Goal: Information Seeking & Learning: Learn about a topic

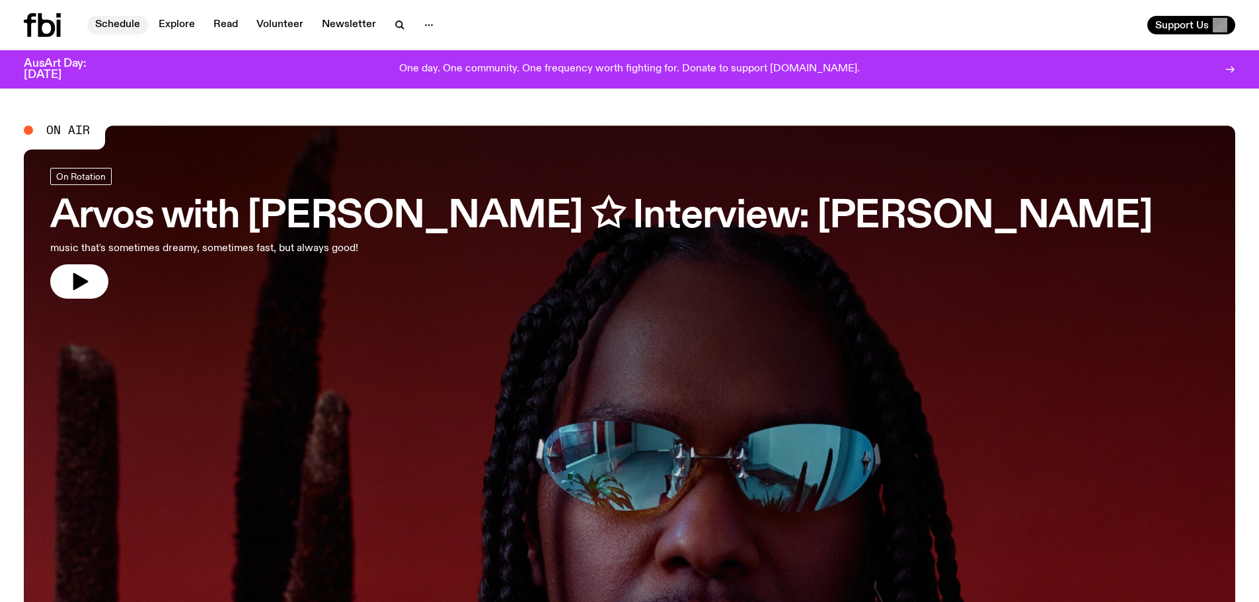
click at [115, 18] on link "Schedule" at bounding box center [117, 25] width 61 height 19
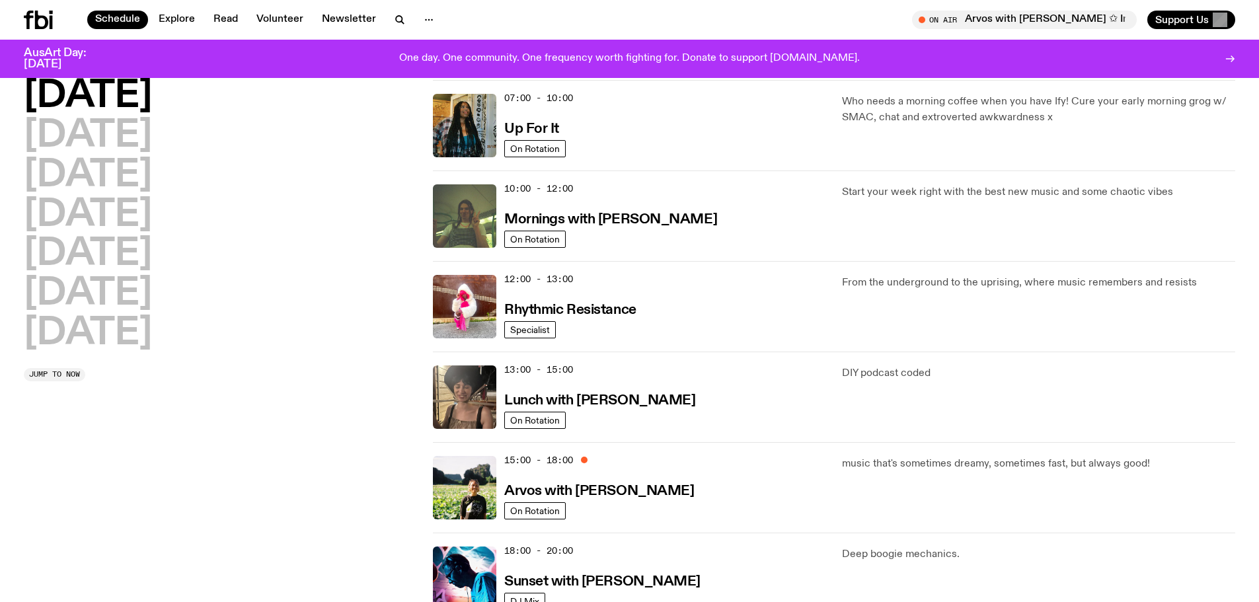
scroll to position [126, 0]
click at [152, 118] on h2 "[DATE]" at bounding box center [88, 136] width 128 height 37
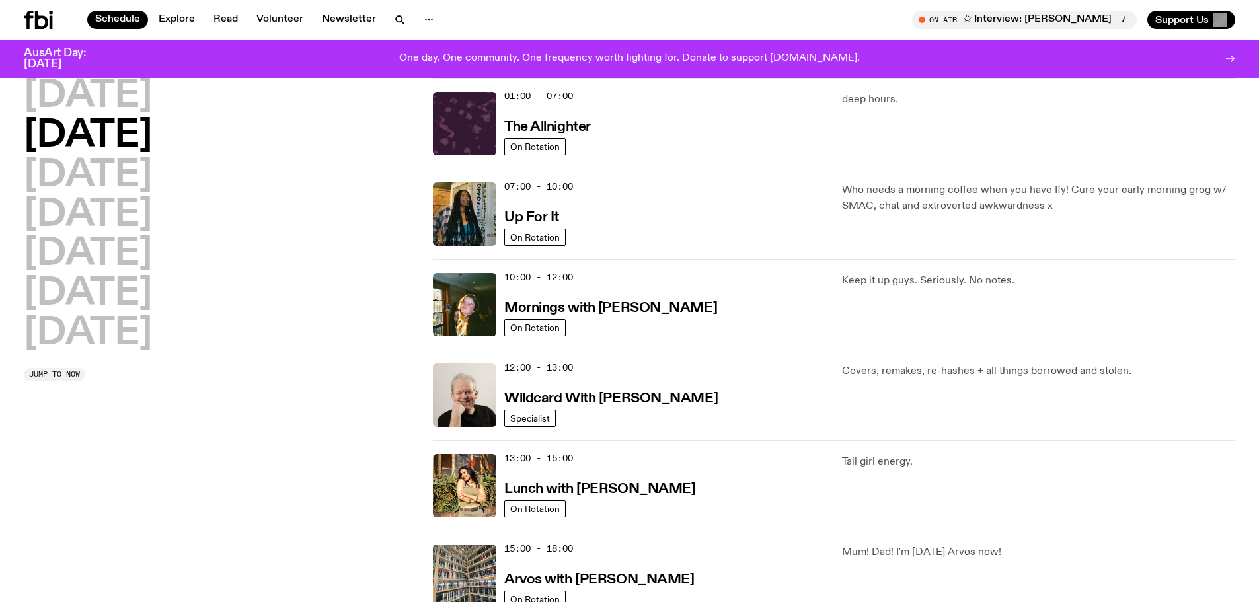
scroll to position [301, 0]
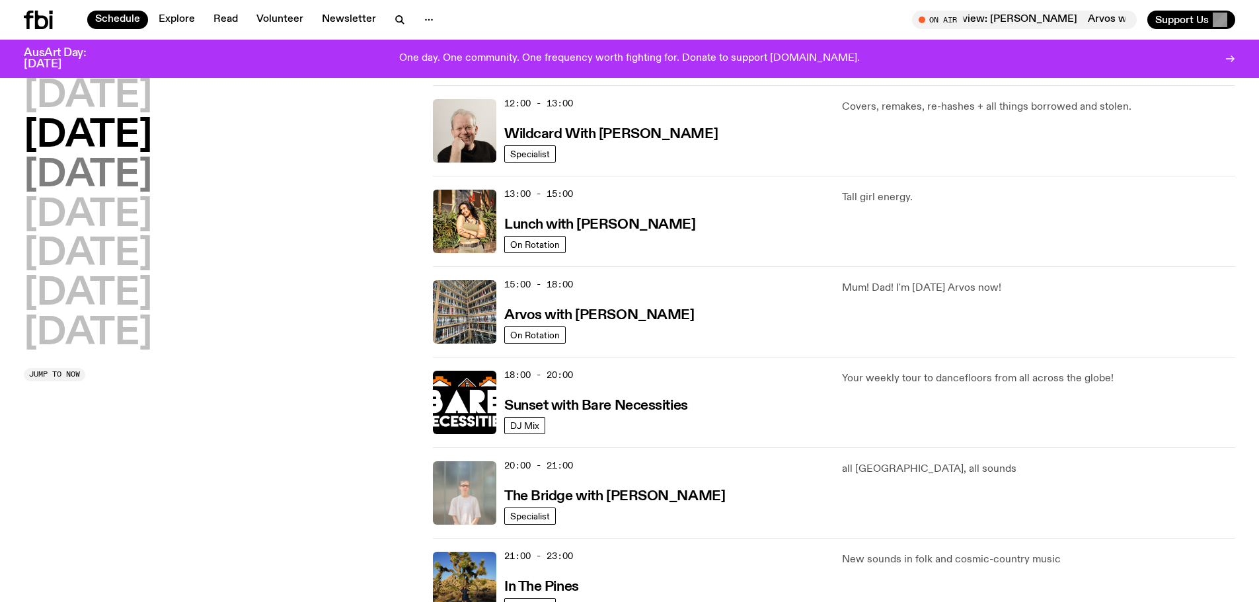
click at [137, 165] on h2 "[DATE]" at bounding box center [88, 175] width 128 height 37
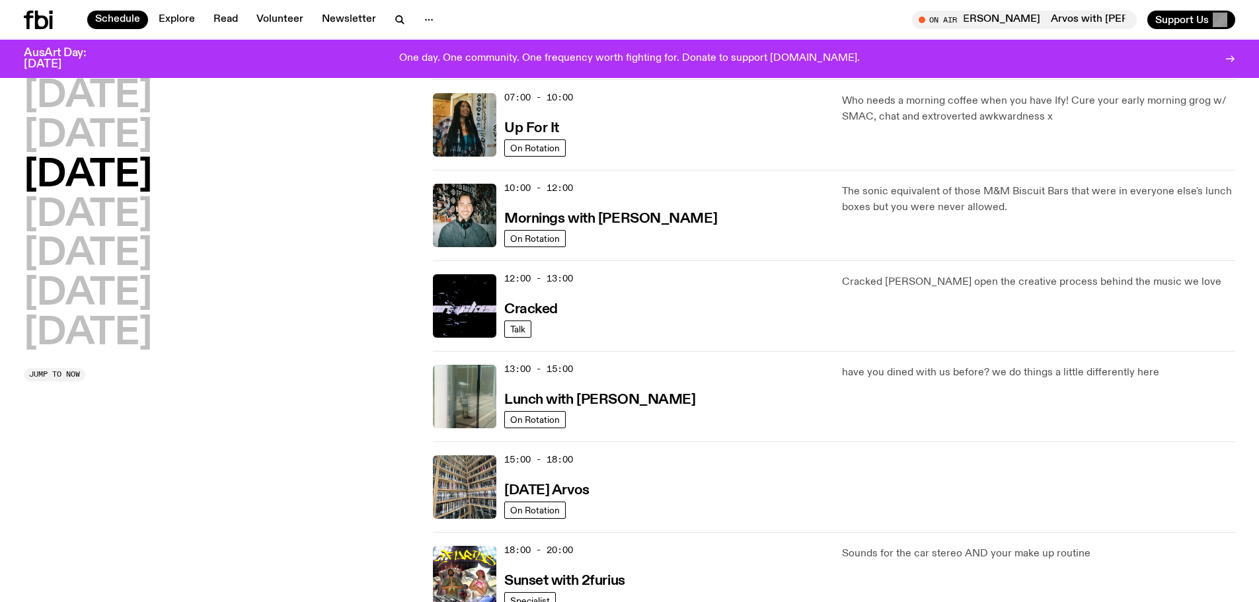
scroll to position [169, 0]
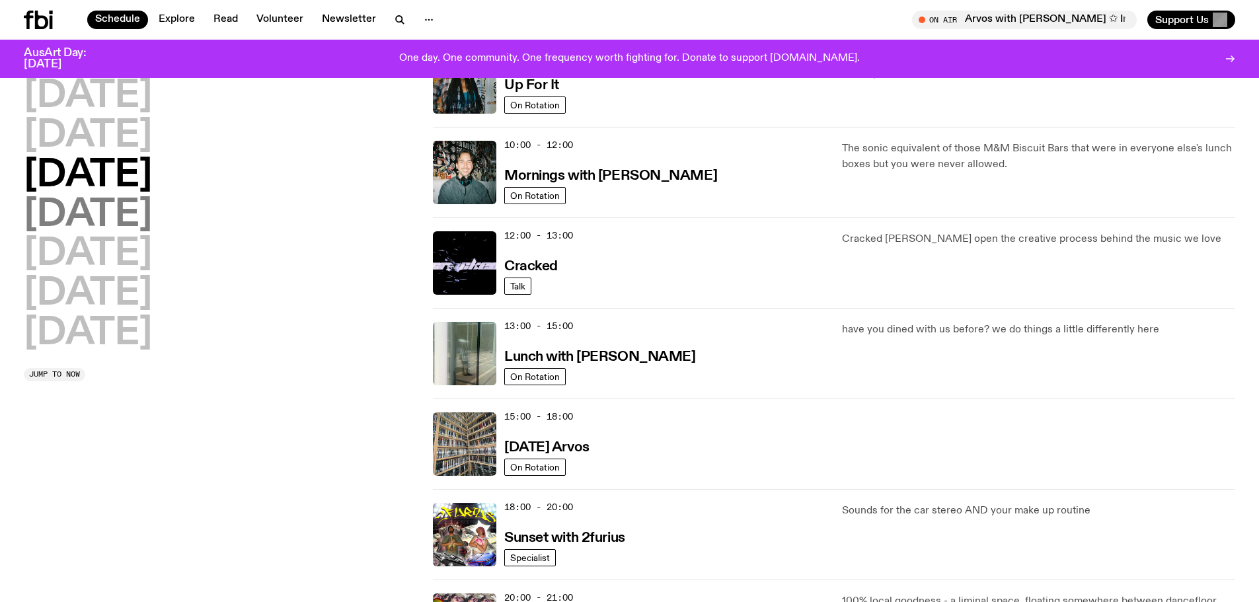
click at [139, 223] on h2 "[DATE]" at bounding box center [88, 215] width 128 height 37
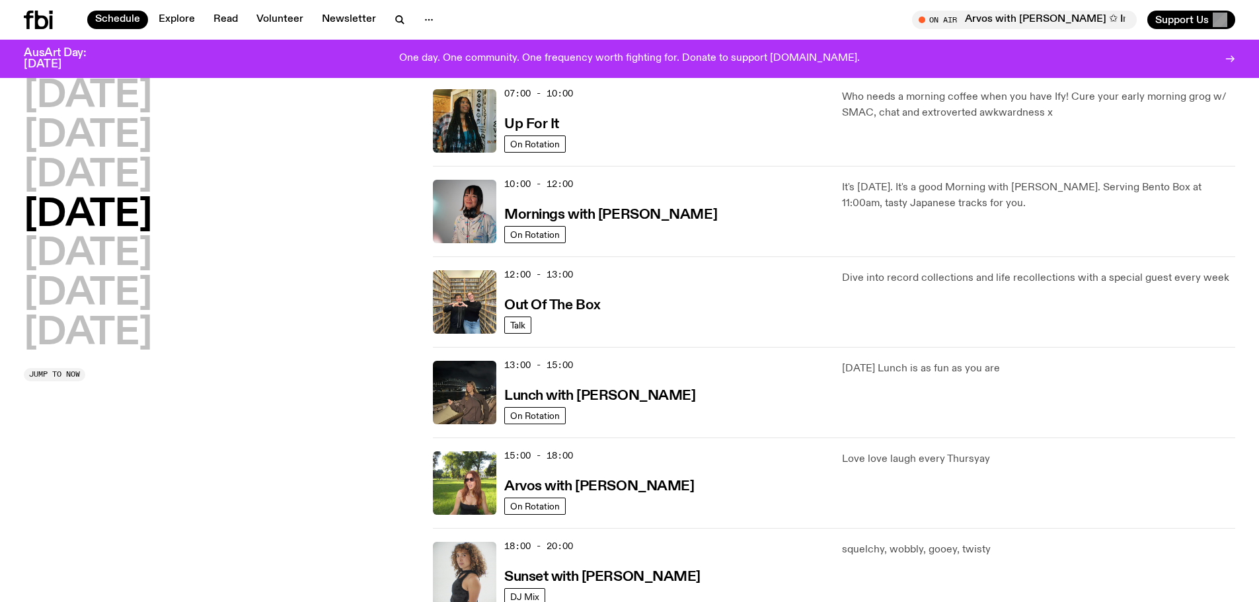
scroll to position [235, 0]
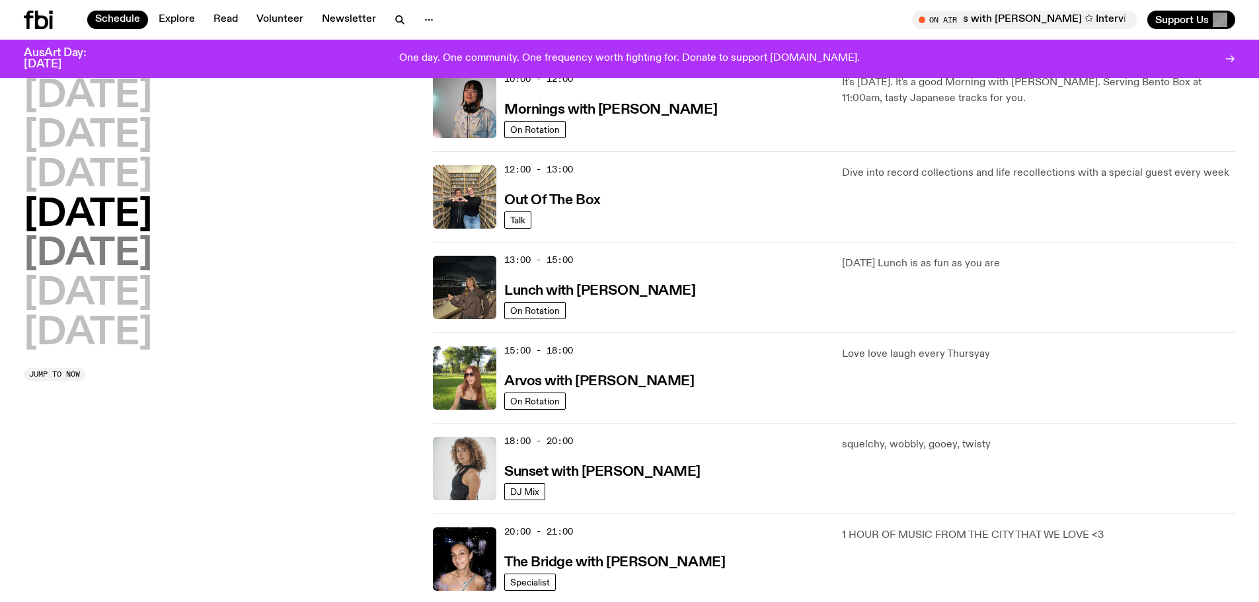
click at [63, 247] on h2 "[DATE]" at bounding box center [88, 254] width 128 height 37
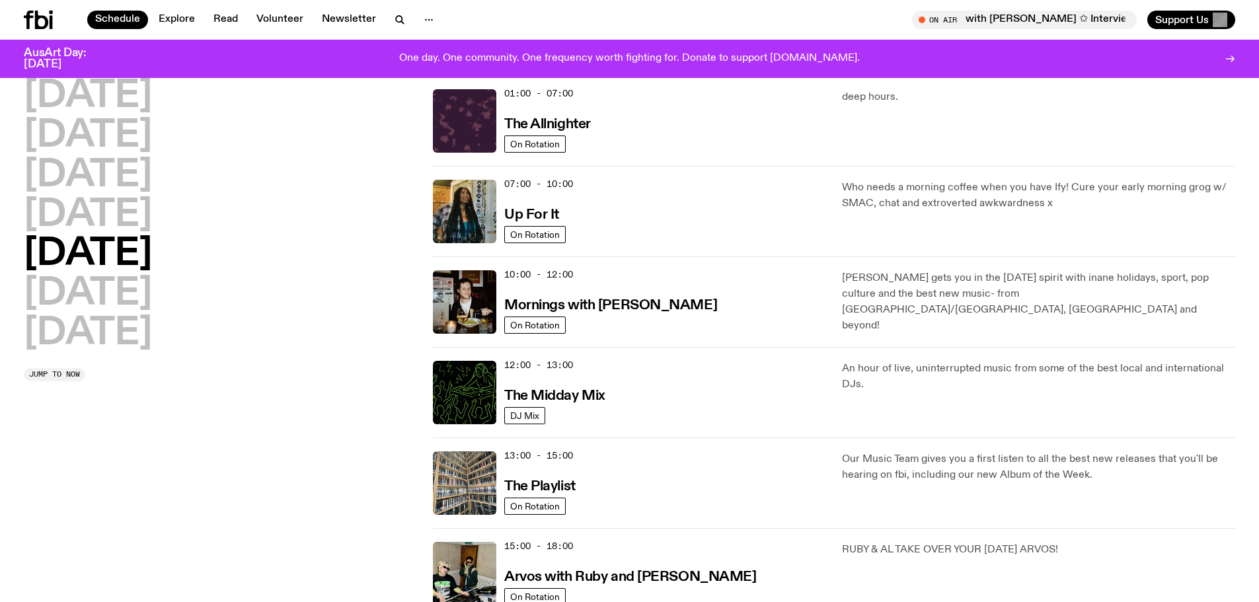
scroll to position [37, 0]
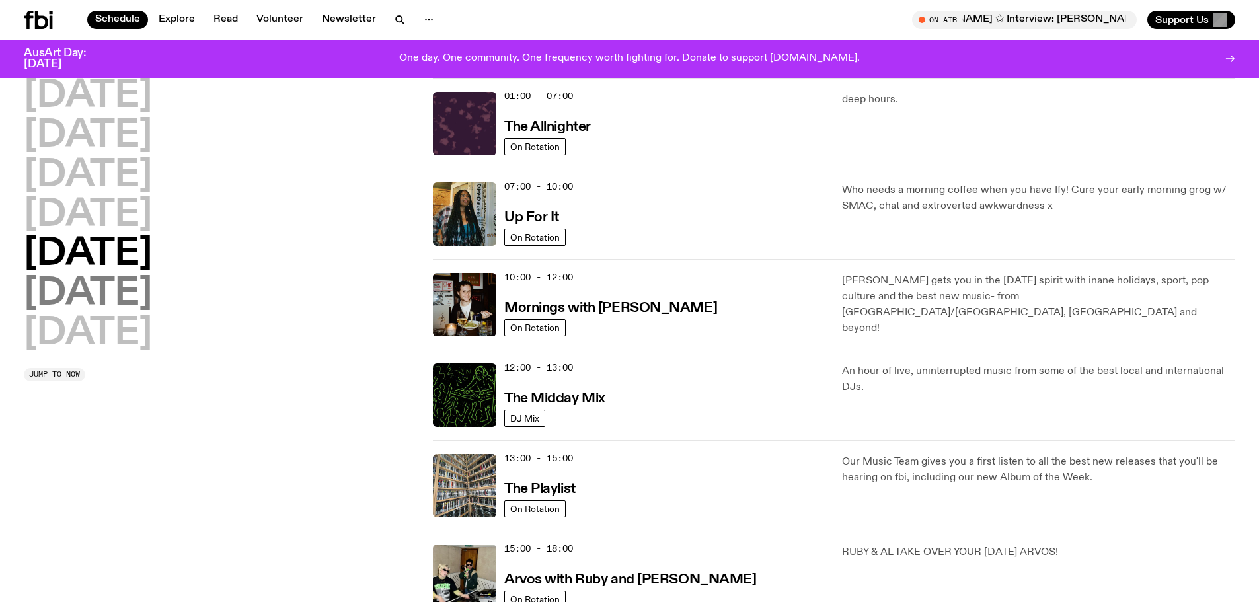
click at [152, 313] on h2 "[DATE]" at bounding box center [88, 294] width 128 height 37
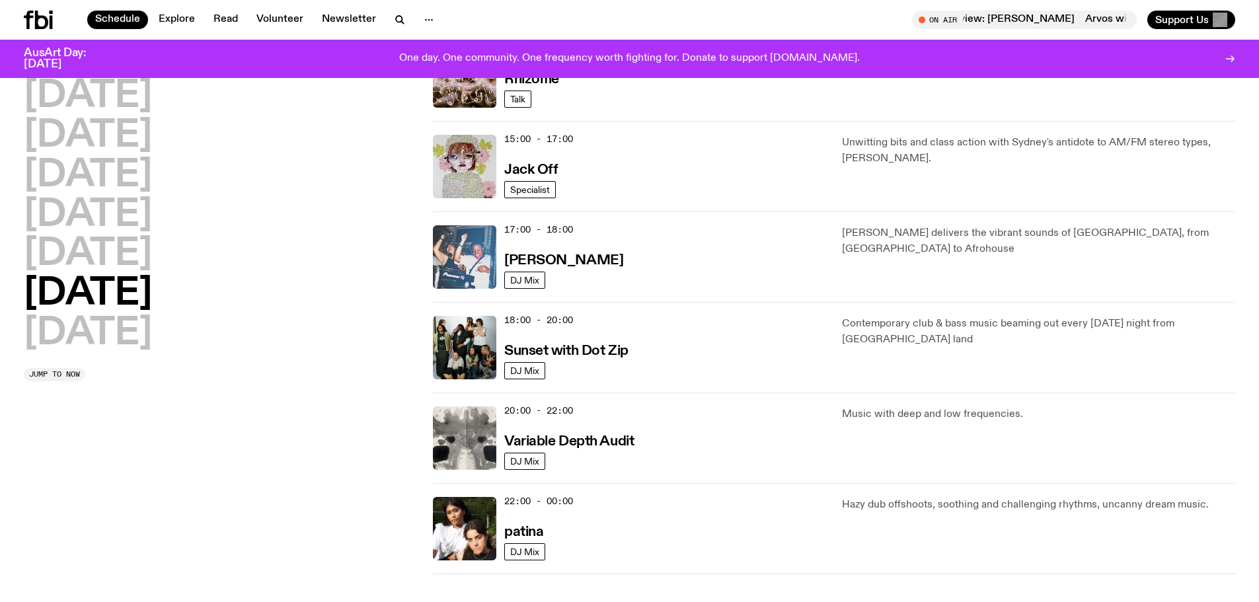
scroll to position [632, 0]
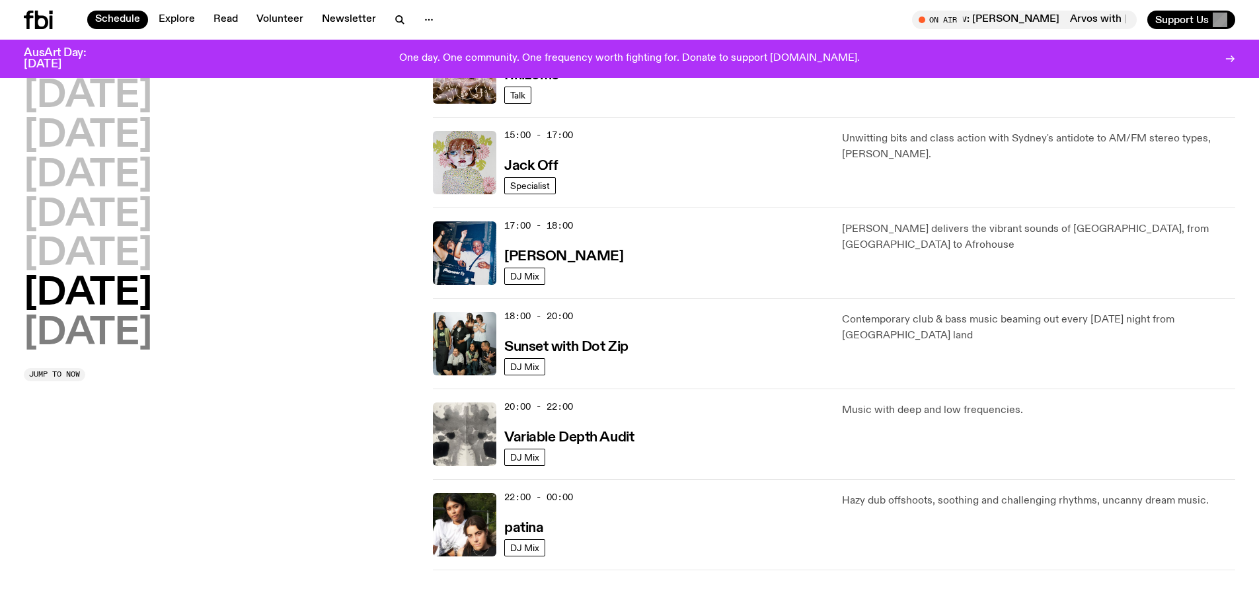
click at [69, 338] on h2 "[DATE]" at bounding box center [88, 333] width 128 height 37
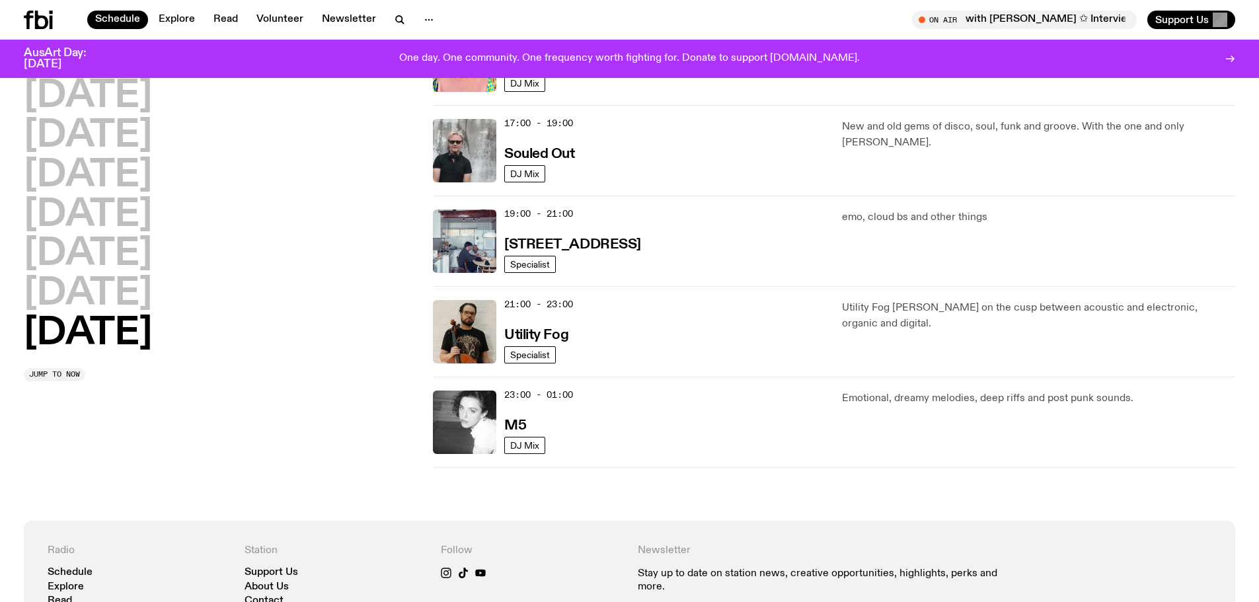
scroll to position [830, 0]
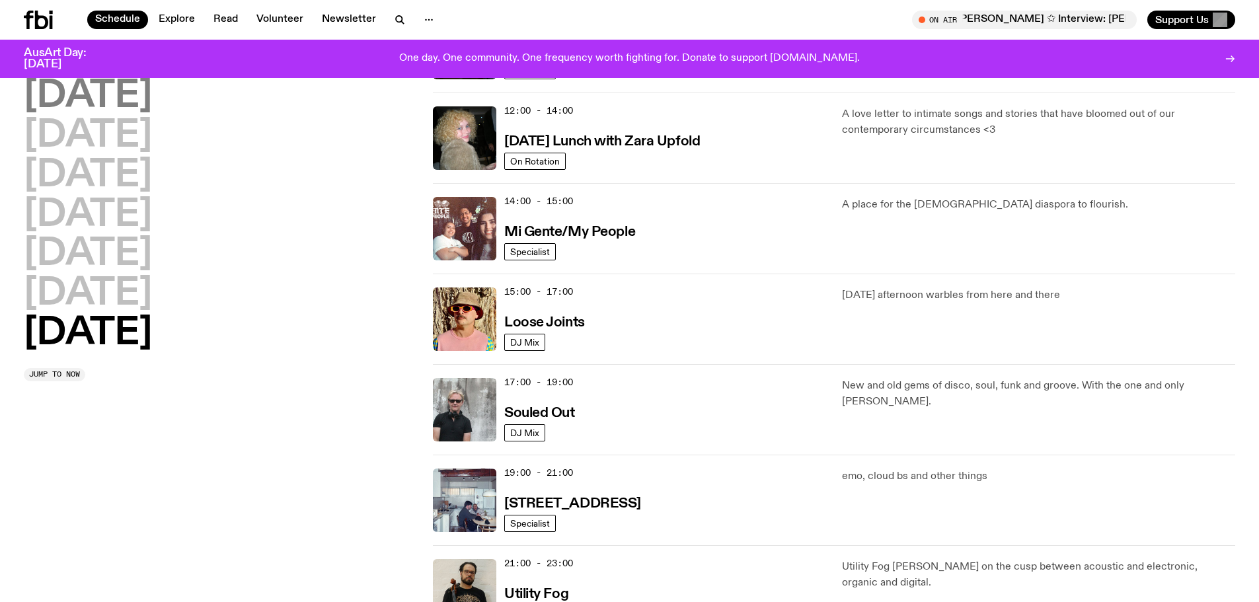
click at [83, 112] on h2 "[DATE]" at bounding box center [88, 96] width 128 height 37
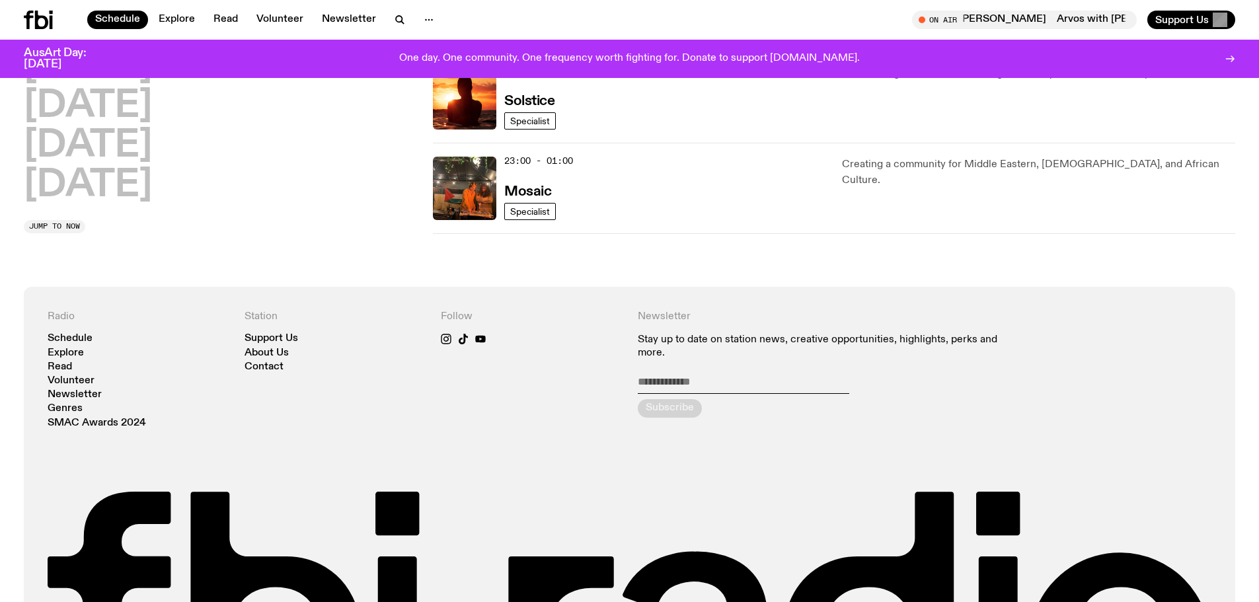
scroll to position [457, 0]
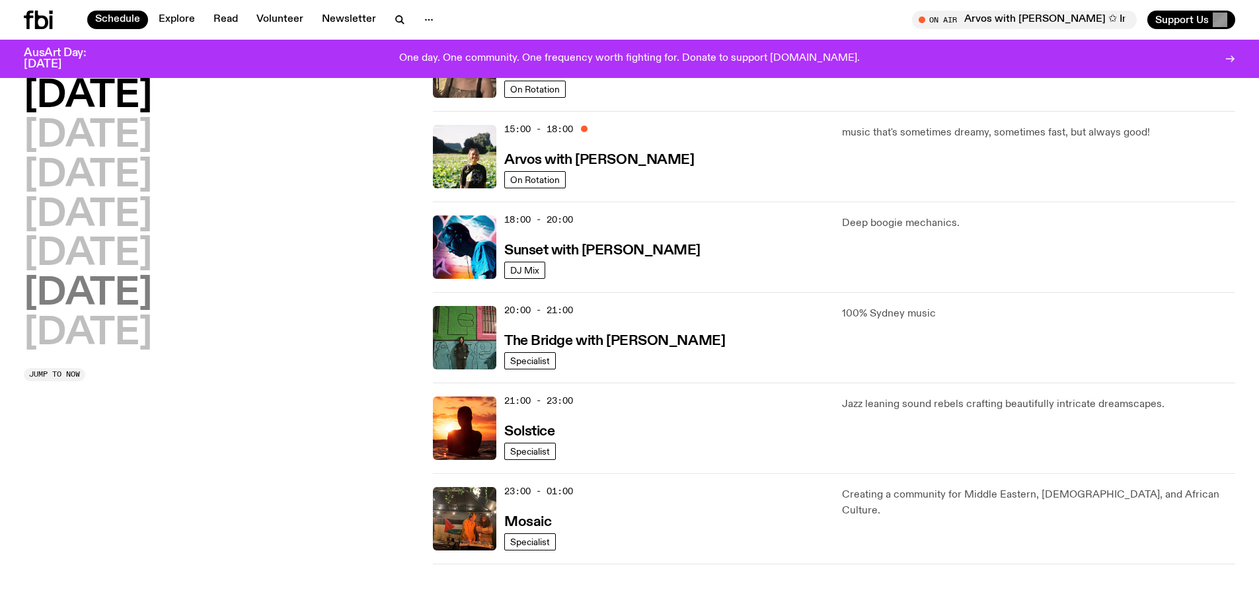
click at [98, 301] on h2 "[DATE]" at bounding box center [88, 294] width 128 height 37
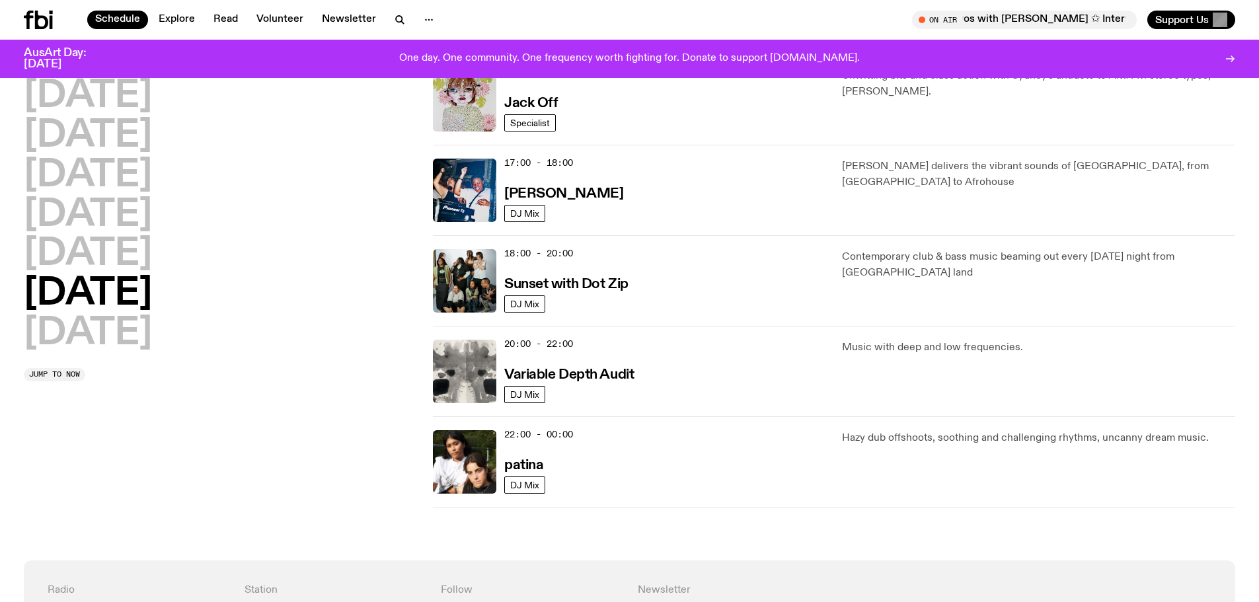
scroll to position [698, 0]
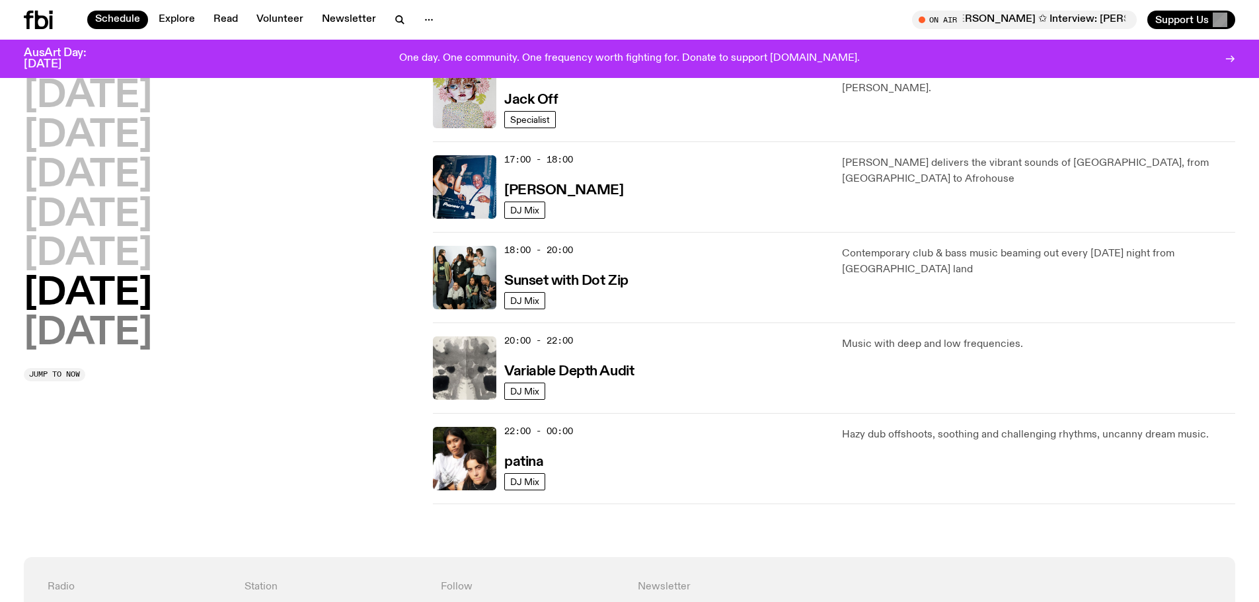
click at [127, 348] on h2 "[DATE]" at bounding box center [88, 333] width 128 height 37
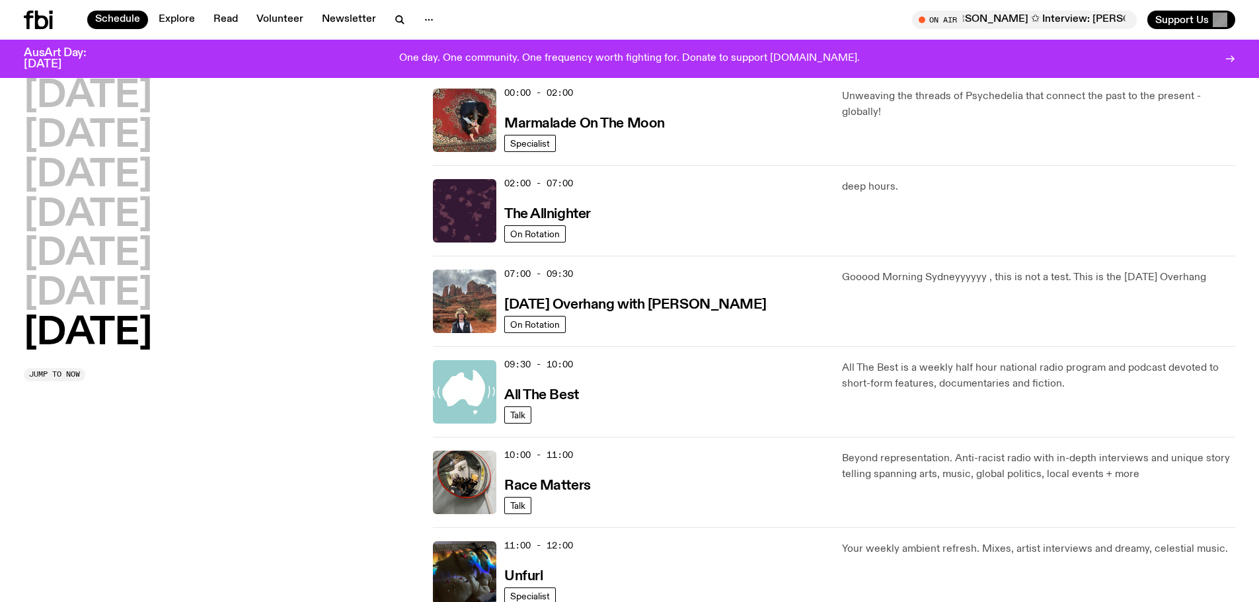
scroll to position [37, 0]
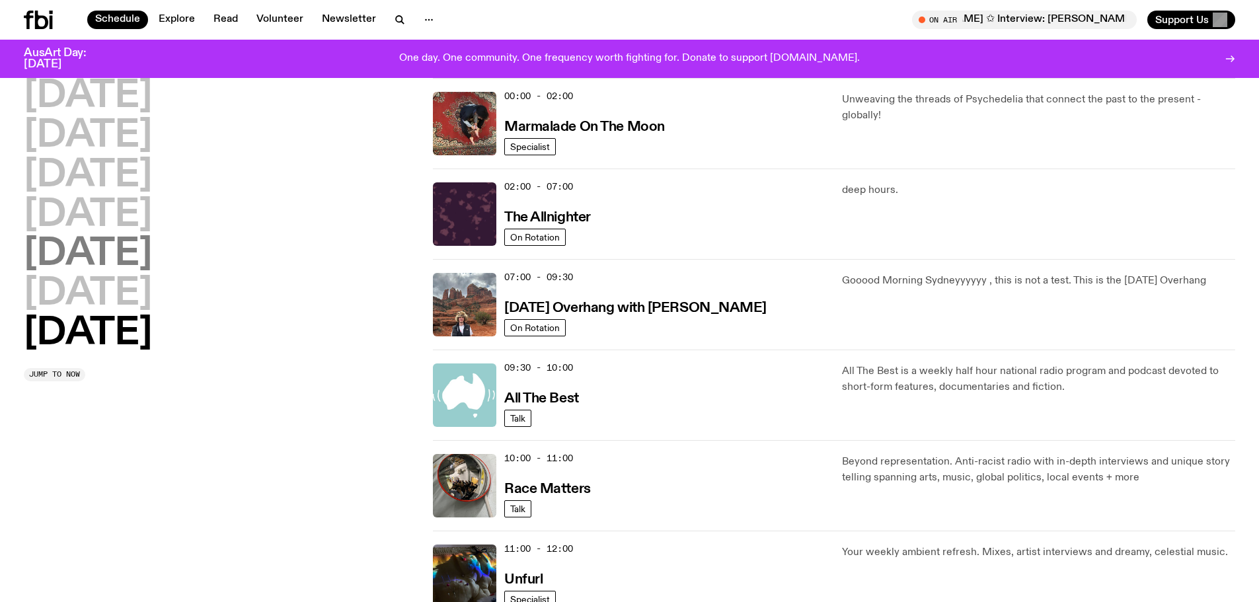
click at [125, 270] on h2 "[DATE]" at bounding box center [88, 254] width 128 height 37
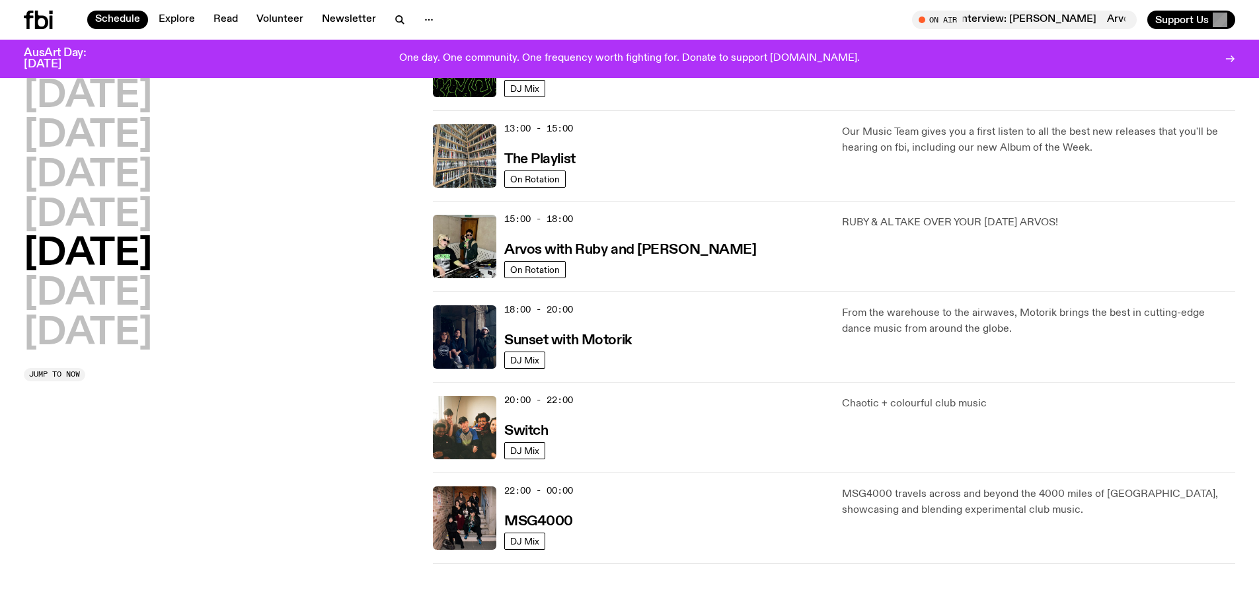
scroll to position [367, 0]
click at [127, 96] on h2 "[DATE]" at bounding box center [88, 96] width 128 height 37
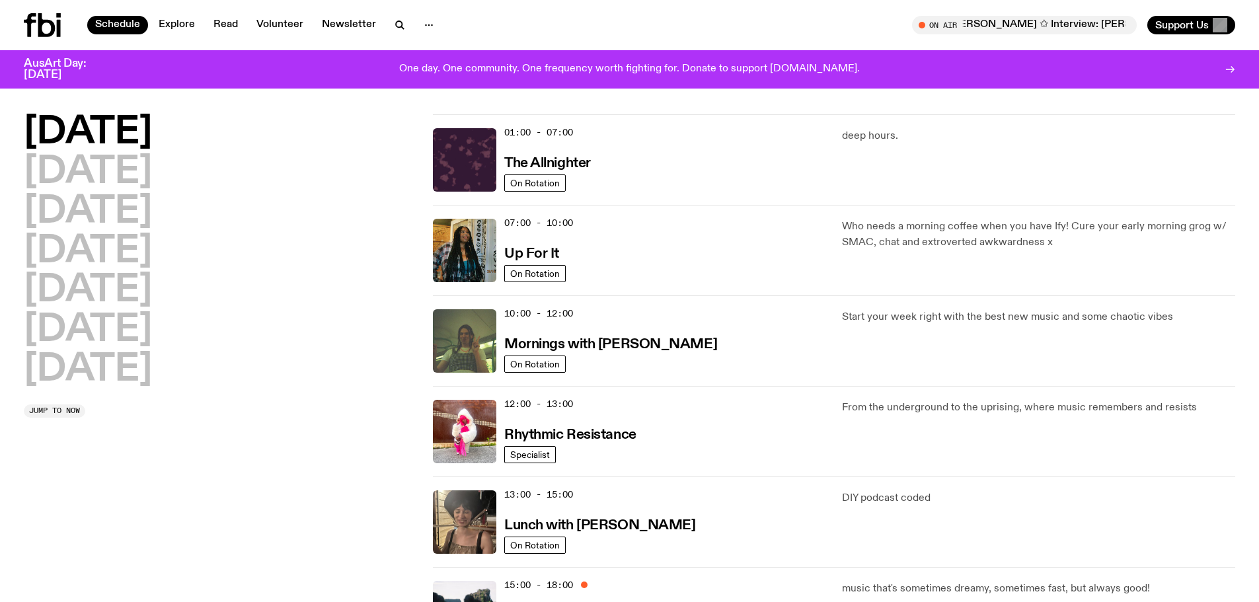
scroll to position [0, 0]
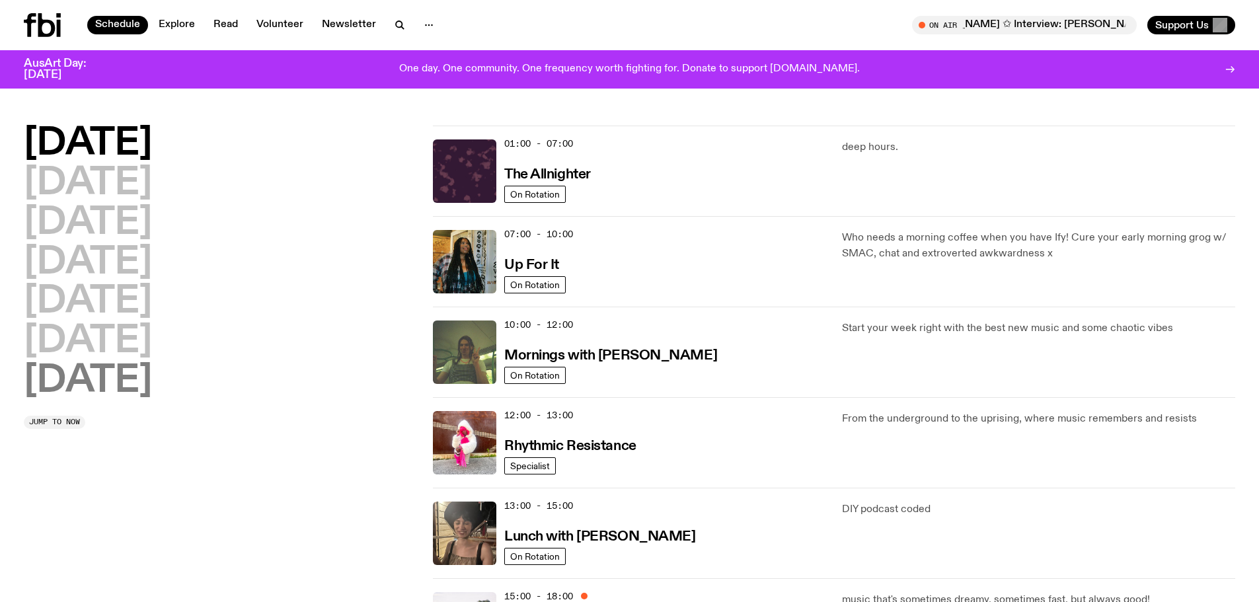
click at [100, 367] on h2 "[DATE]" at bounding box center [88, 381] width 128 height 37
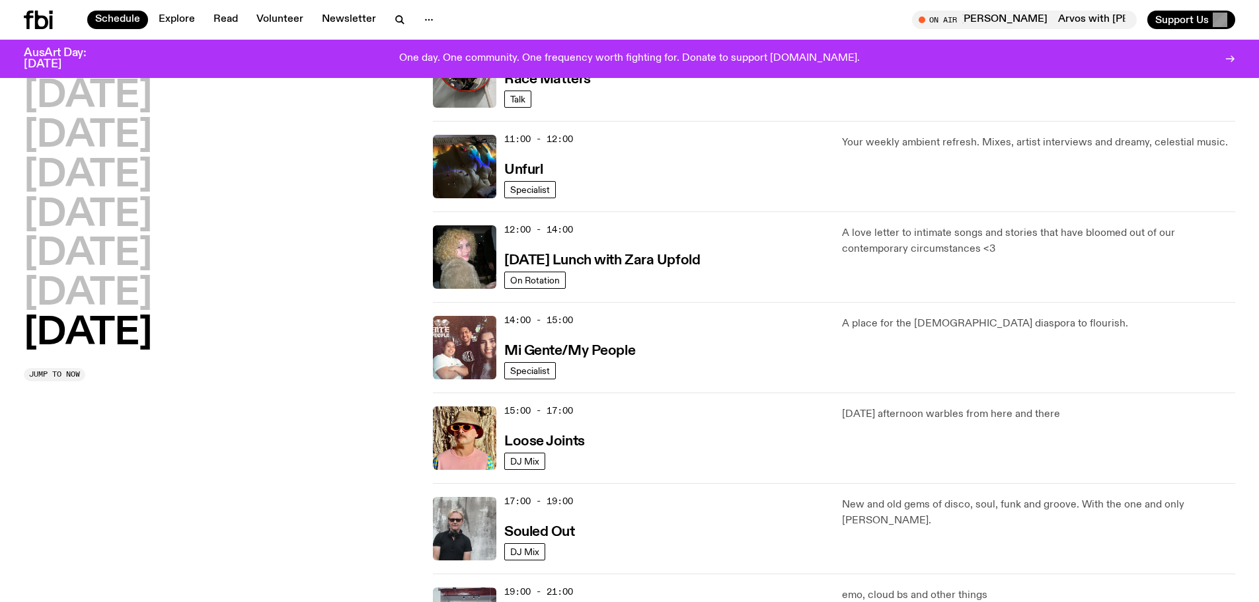
scroll to position [434, 0]
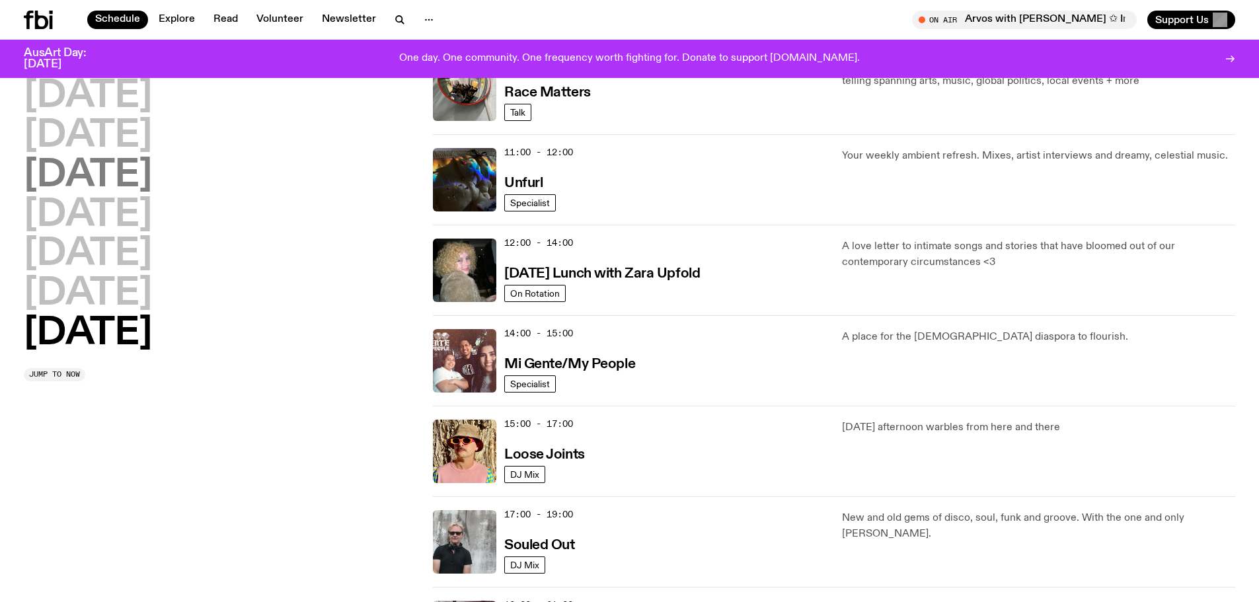
click at [152, 181] on h2 "[DATE]" at bounding box center [88, 175] width 128 height 37
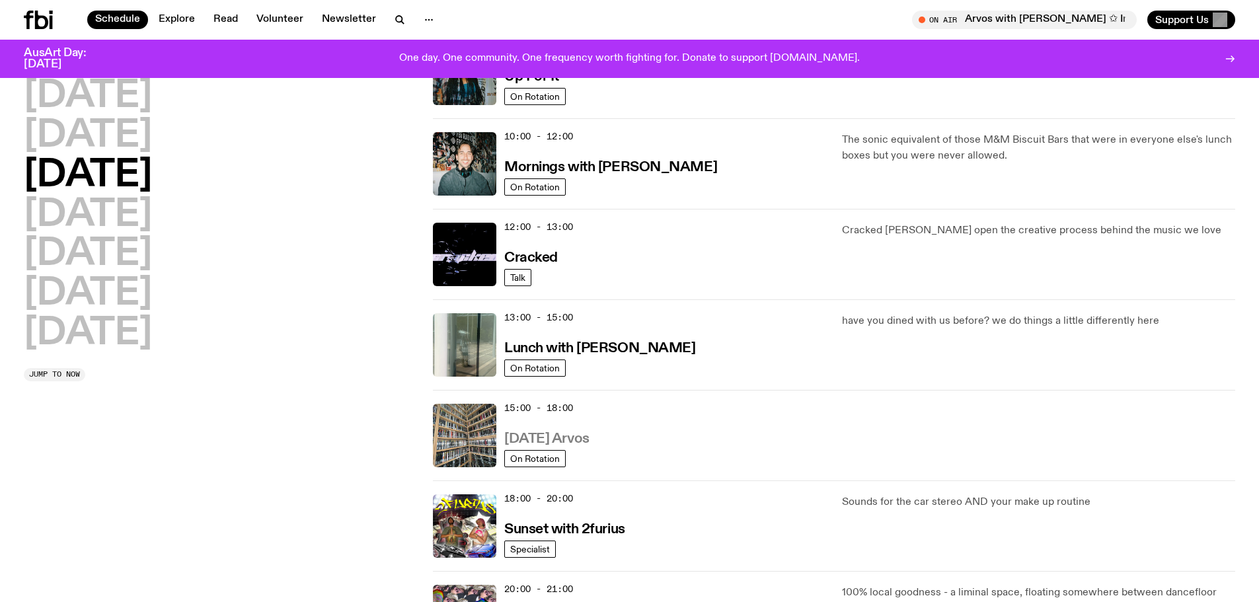
scroll to position [235, 0]
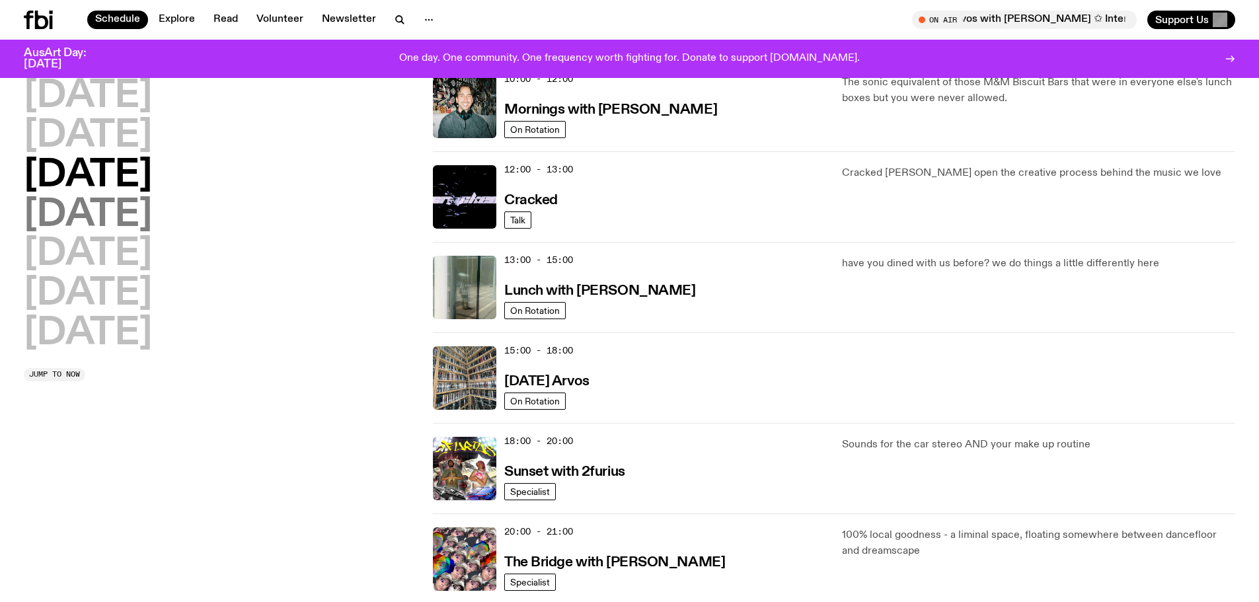
click at [152, 212] on h2 "[DATE]" at bounding box center [88, 215] width 128 height 37
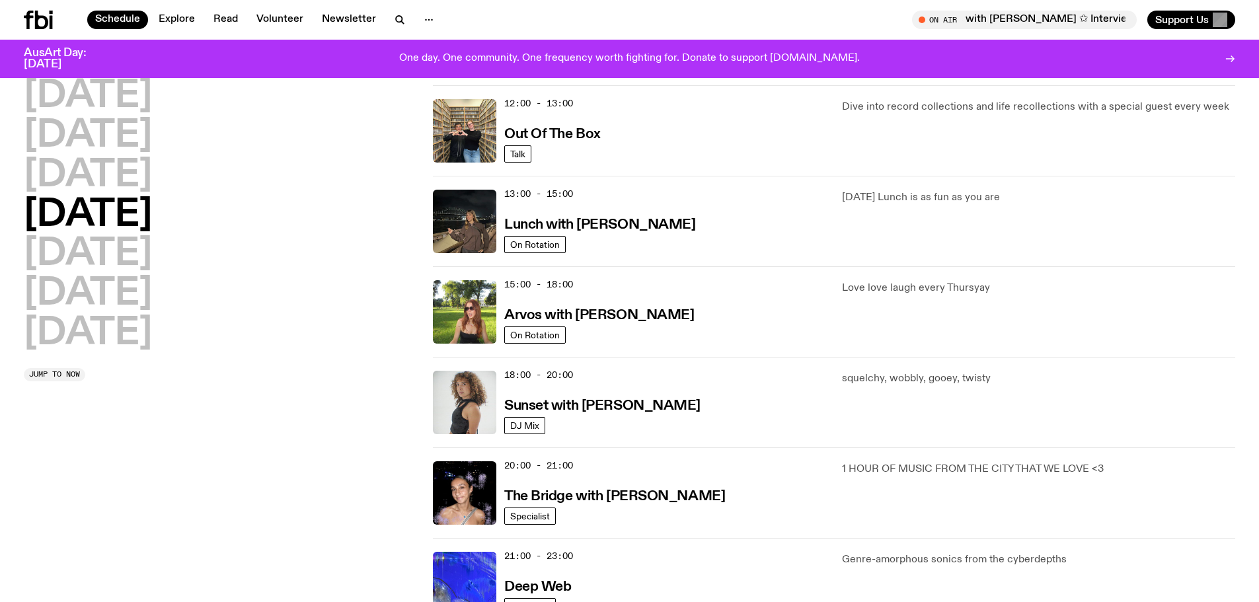
scroll to position [103, 0]
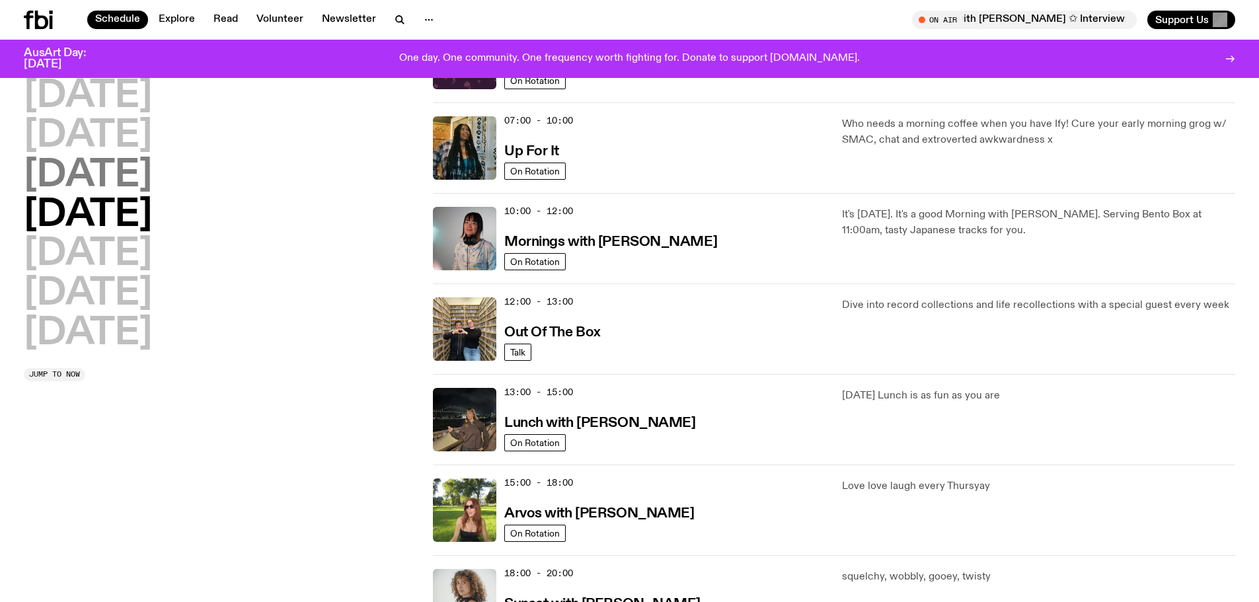
click at [131, 172] on h2 "[DATE]" at bounding box center [88, 175] width 128 height 37
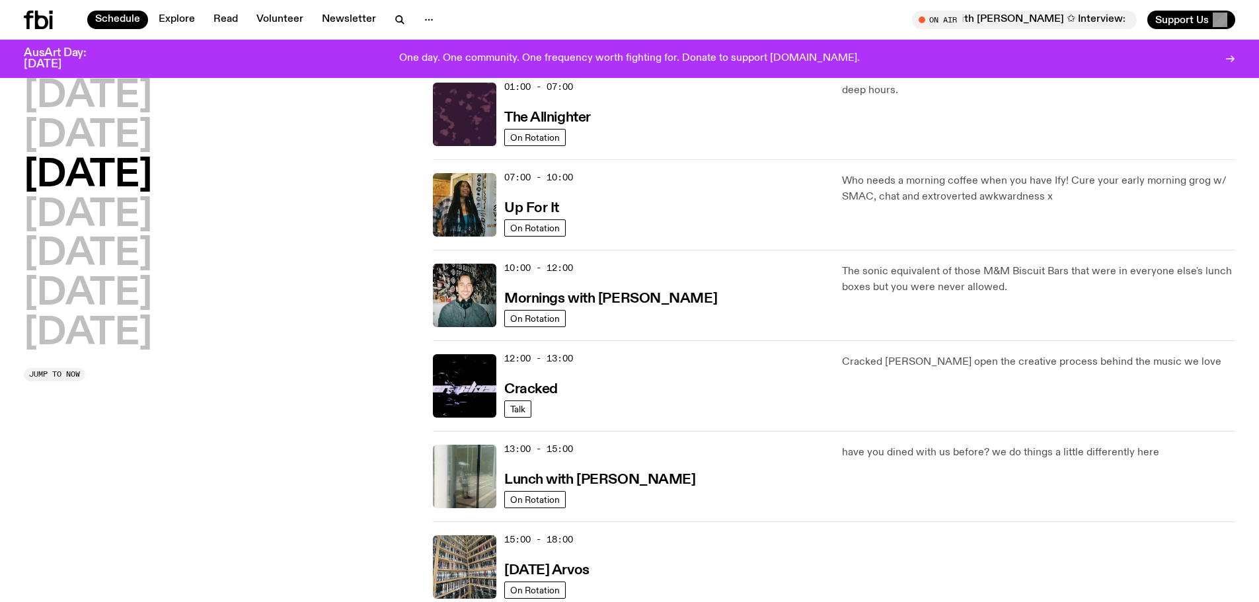
scroll to position [37, 0]
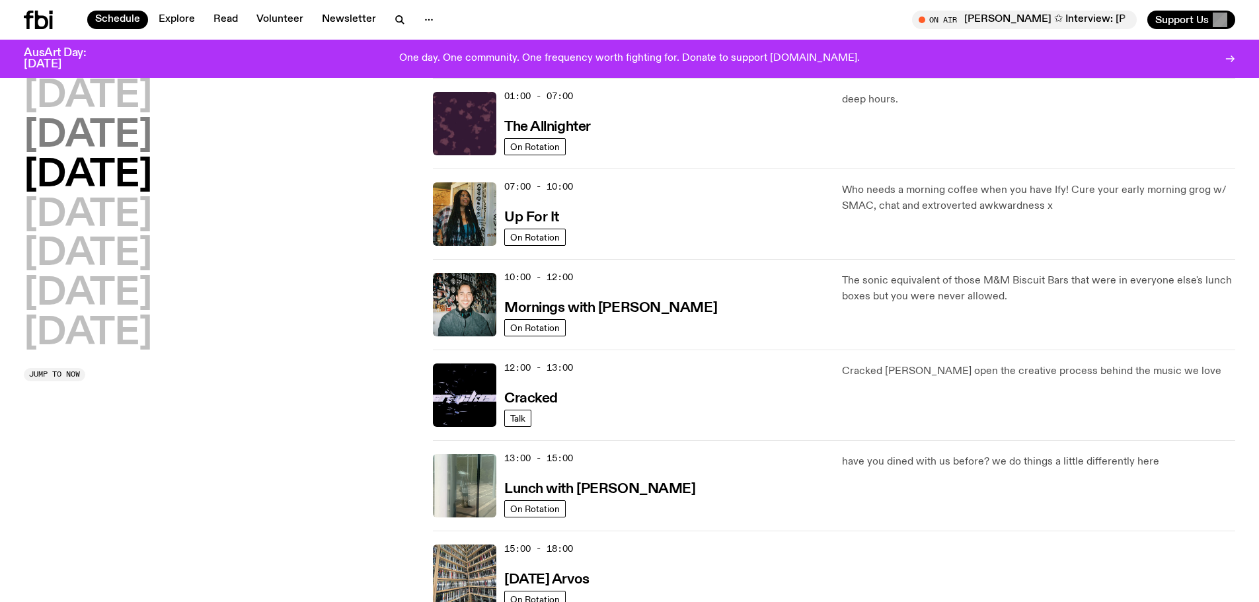
click at [78, 143] on h2 "[DATE]" at bounding box center [88, 136] width 128 height 37
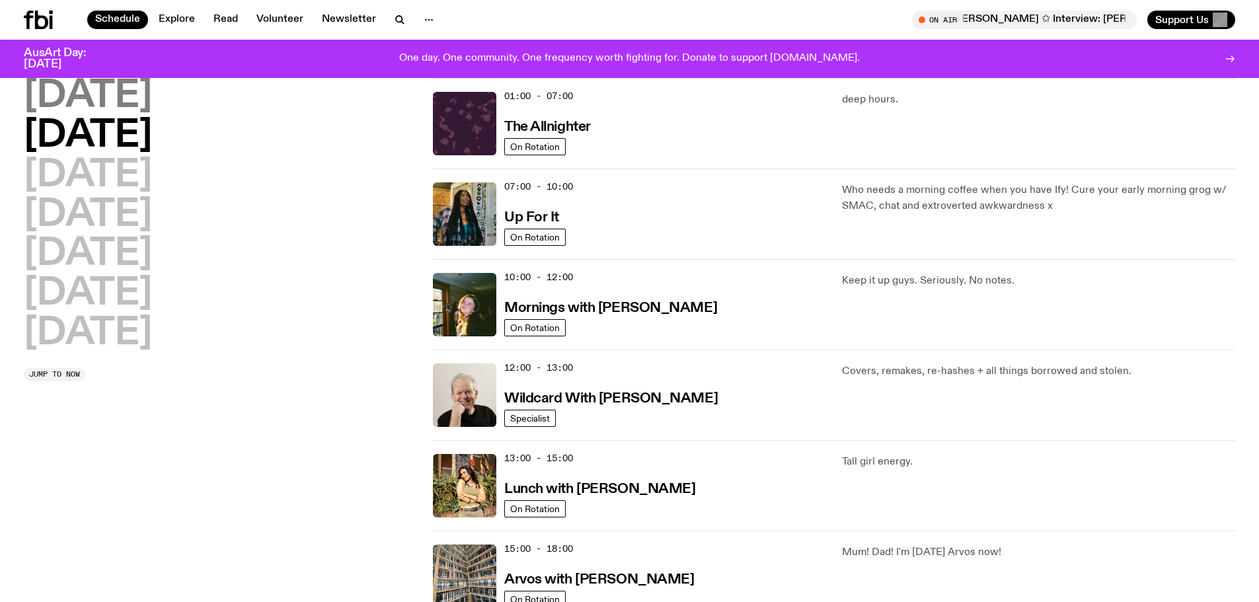
click at [133, 104] on h2 "[DATE]" at bounding box center [88, 96] width 128 height 37
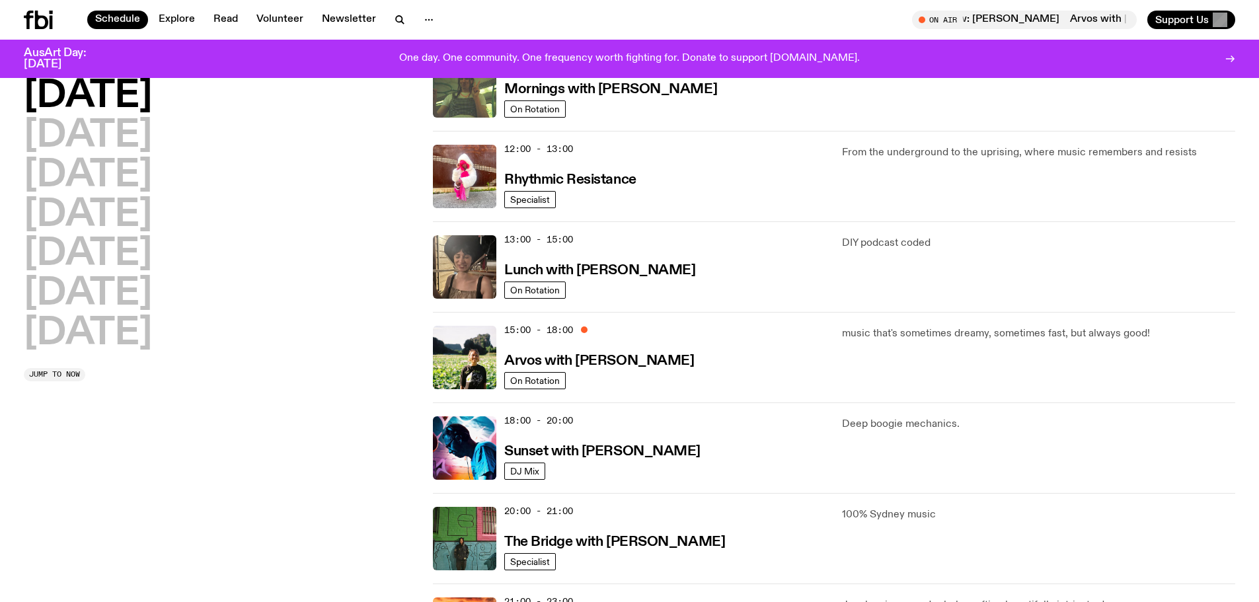
scroll to position [0, 0]
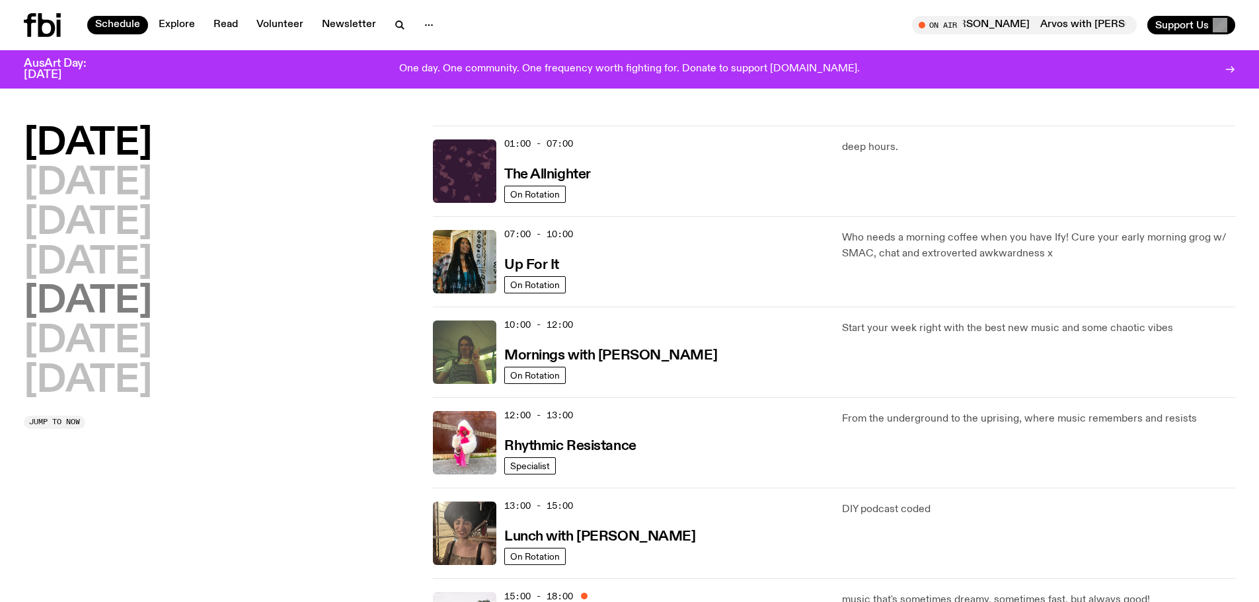
click at [67, 310] on h2 "[DATE]" at bounding box center [88, 302] width 128 height 37
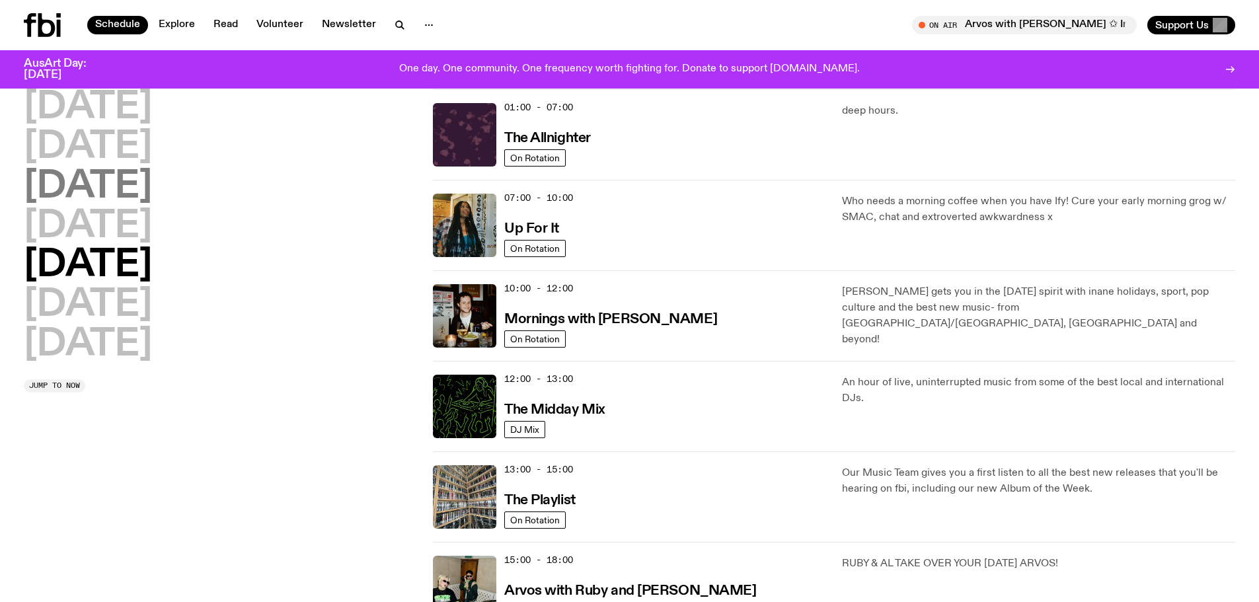
scroll to position [37, 0]
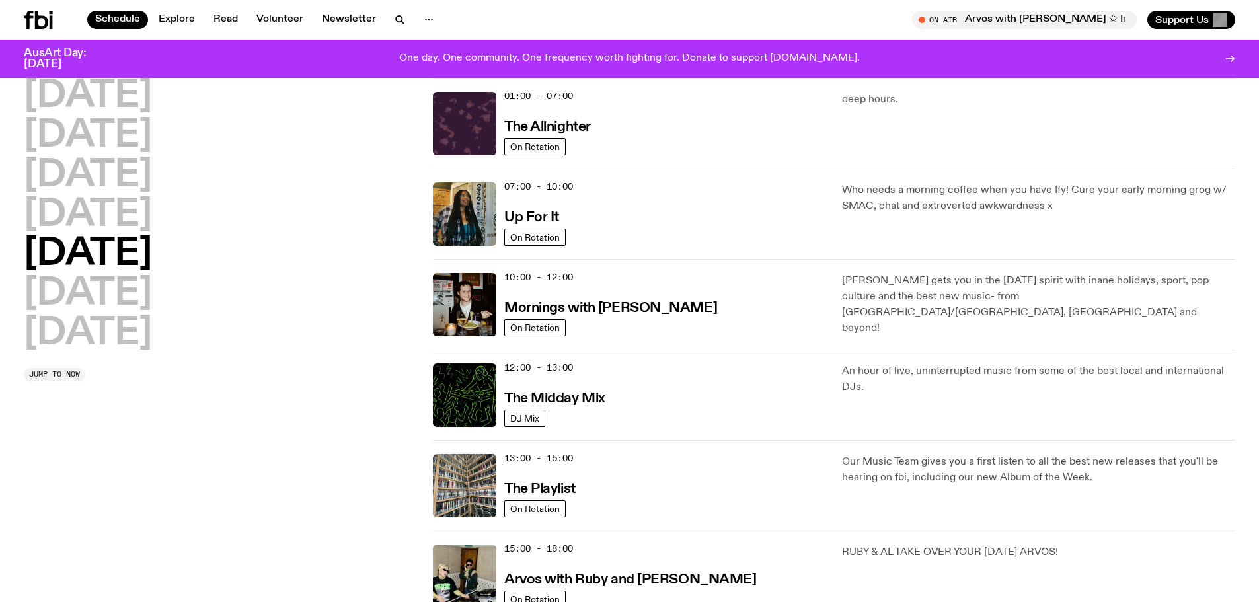
drag, startPoint x: 95, startPoint y: 260, endPoint x: 63, endPoint y: 253, distance: 32.5
click at [64, 253] on h2 "[DATE]" at bounding box center [88, 254] width 128 height 37
click at [91, 243] on h2 "[DATE]" at bounding box center [88, 254] width 128 height 37
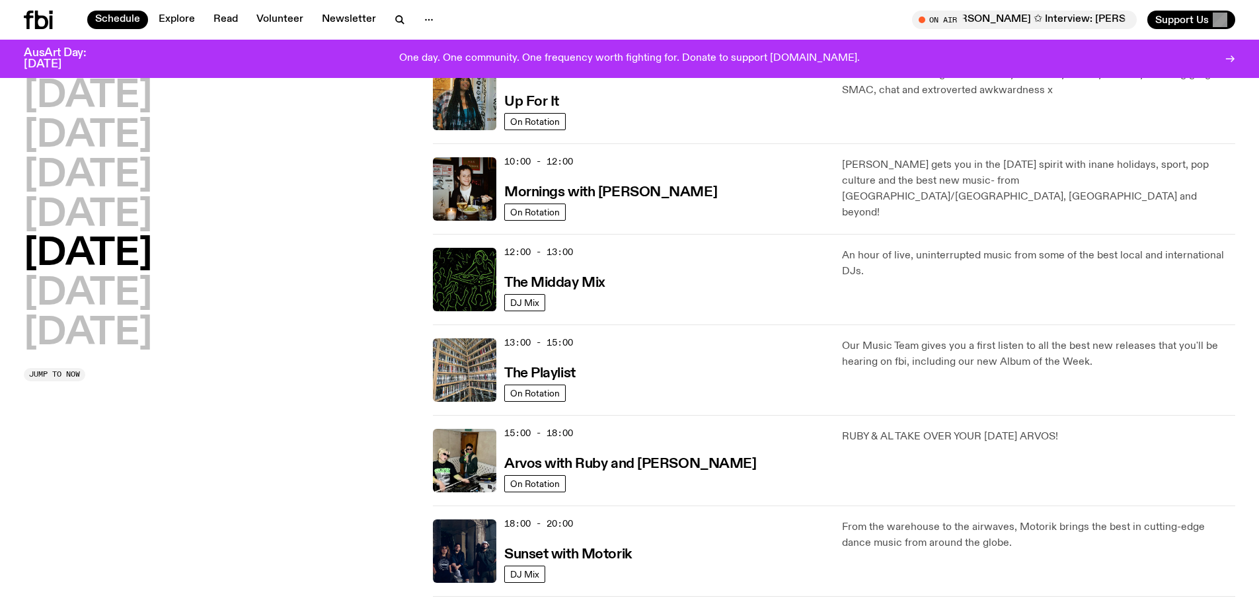
scroll to position [367, 0]
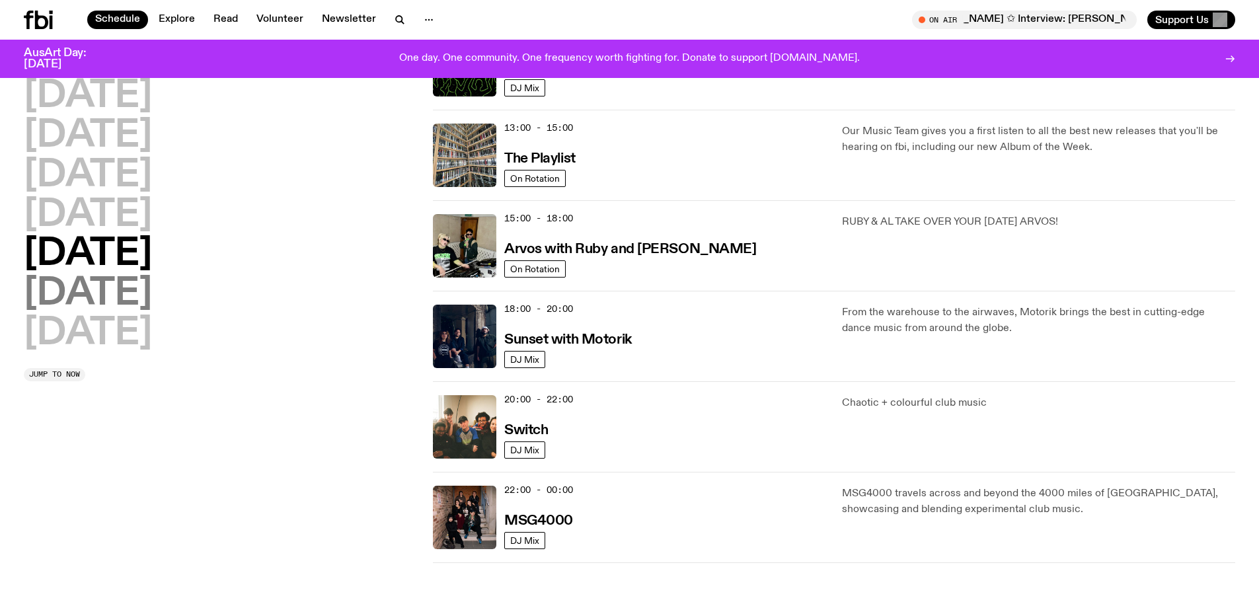
click at [108, 300] on h2 "[DATE]" at bounding box center [88, 294] width 128 height 37
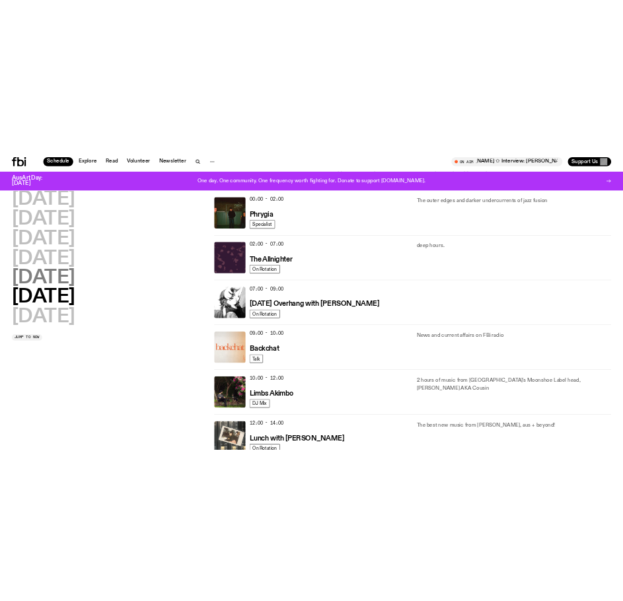
scroll to position [37, 0]
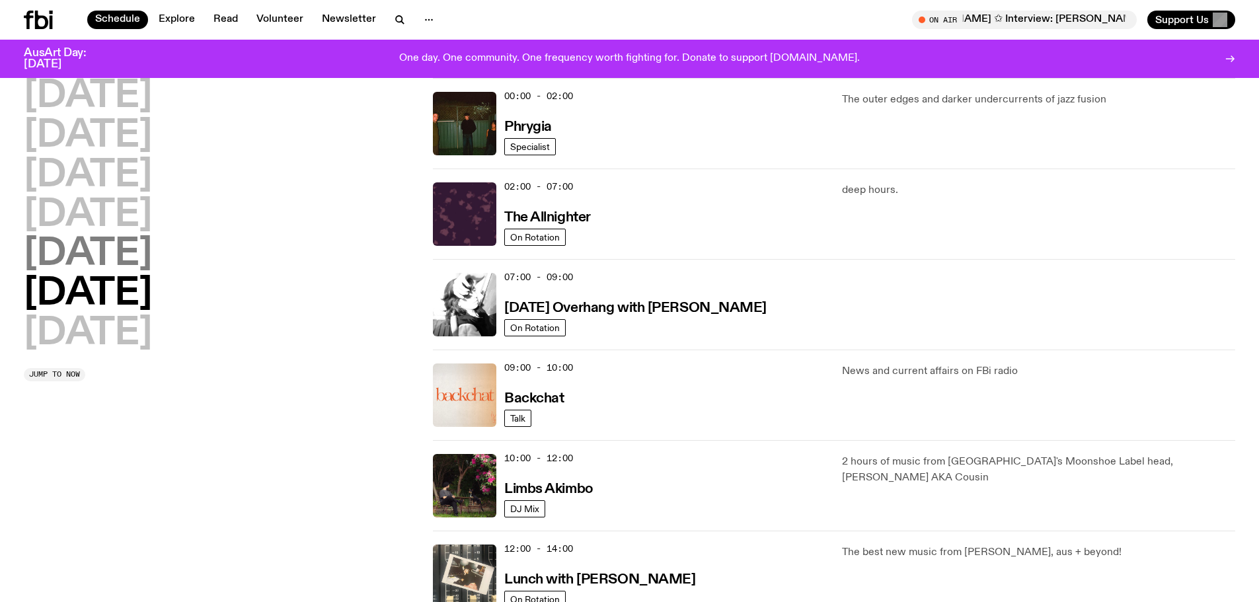
click at [95, 260] on h2 "[DATE]" at bounding box center [88, 254] width 128 height 37
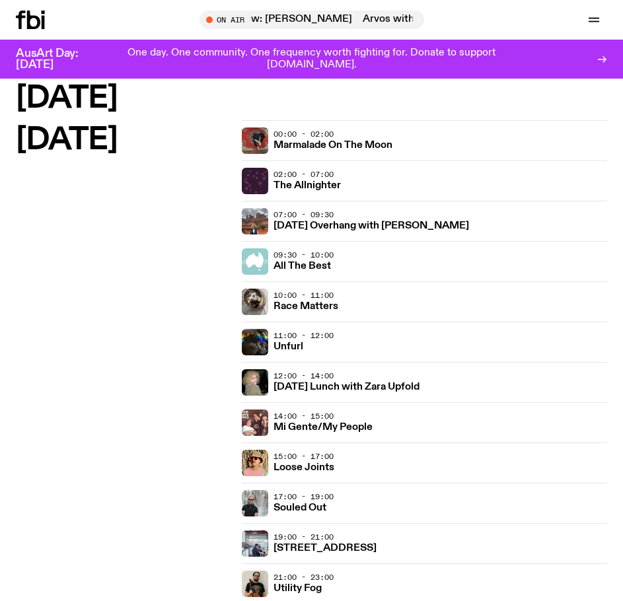
scroll to position [2879, 0]
